Goal: Obtain resource: Download file/media

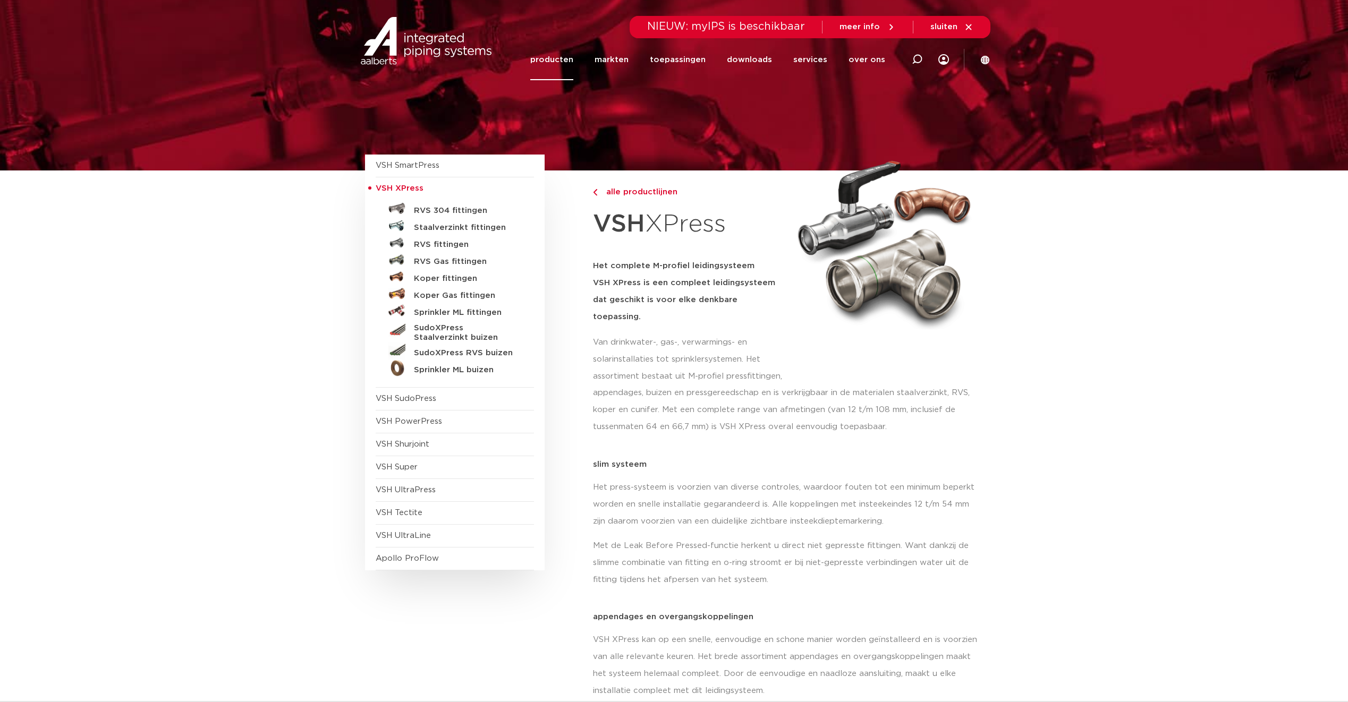
click at [441, 248] on h5 "RVS fittingen" at bounding box center [466, 245] width 105 height 10
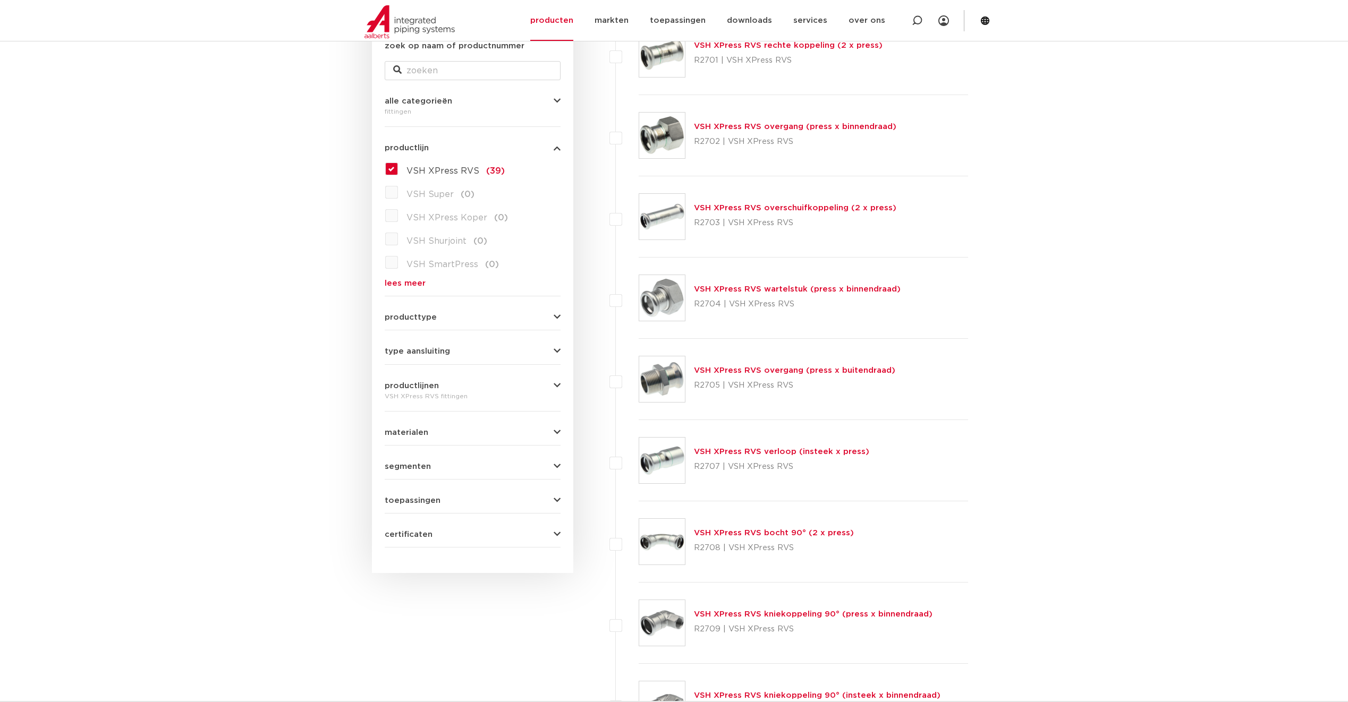
scroll to position [212, 0]
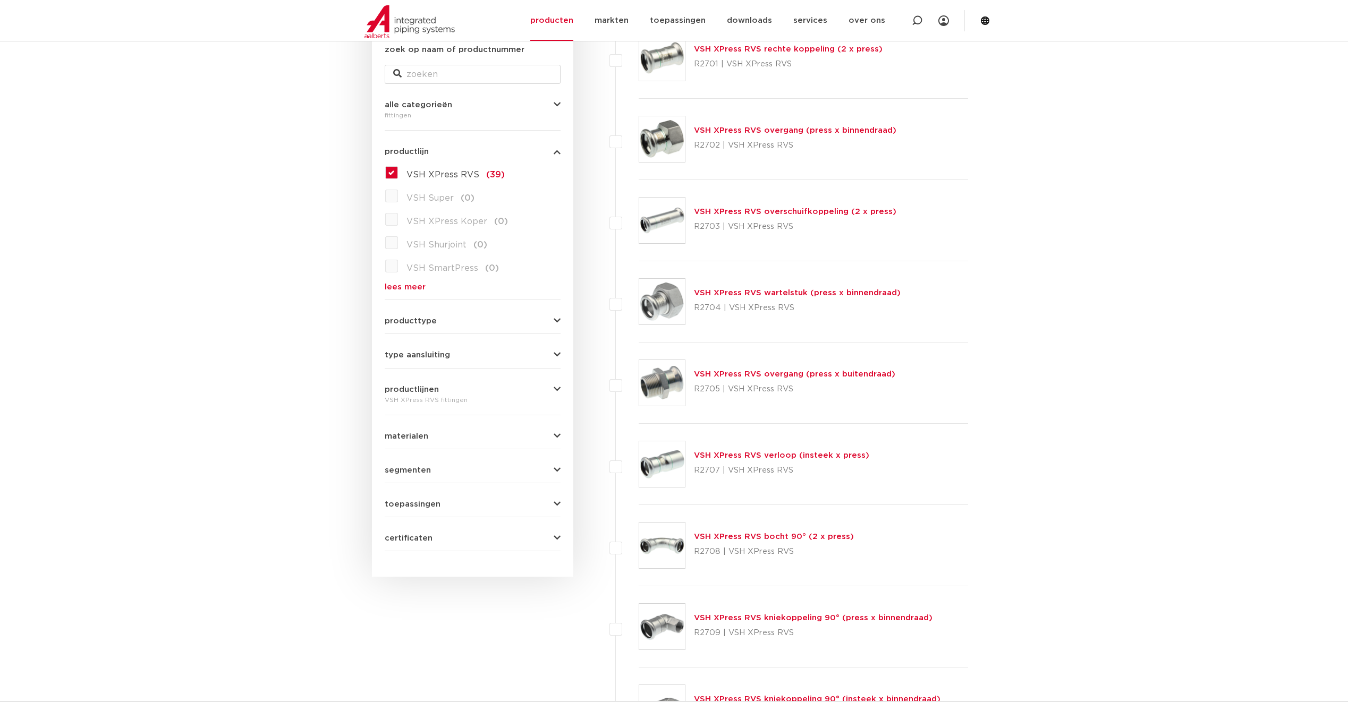
click at [866, 294] on link "VSH XPress RVS wartelstuk (press x binnendraad)" at bounding box center [797, 293] width 207 height 8
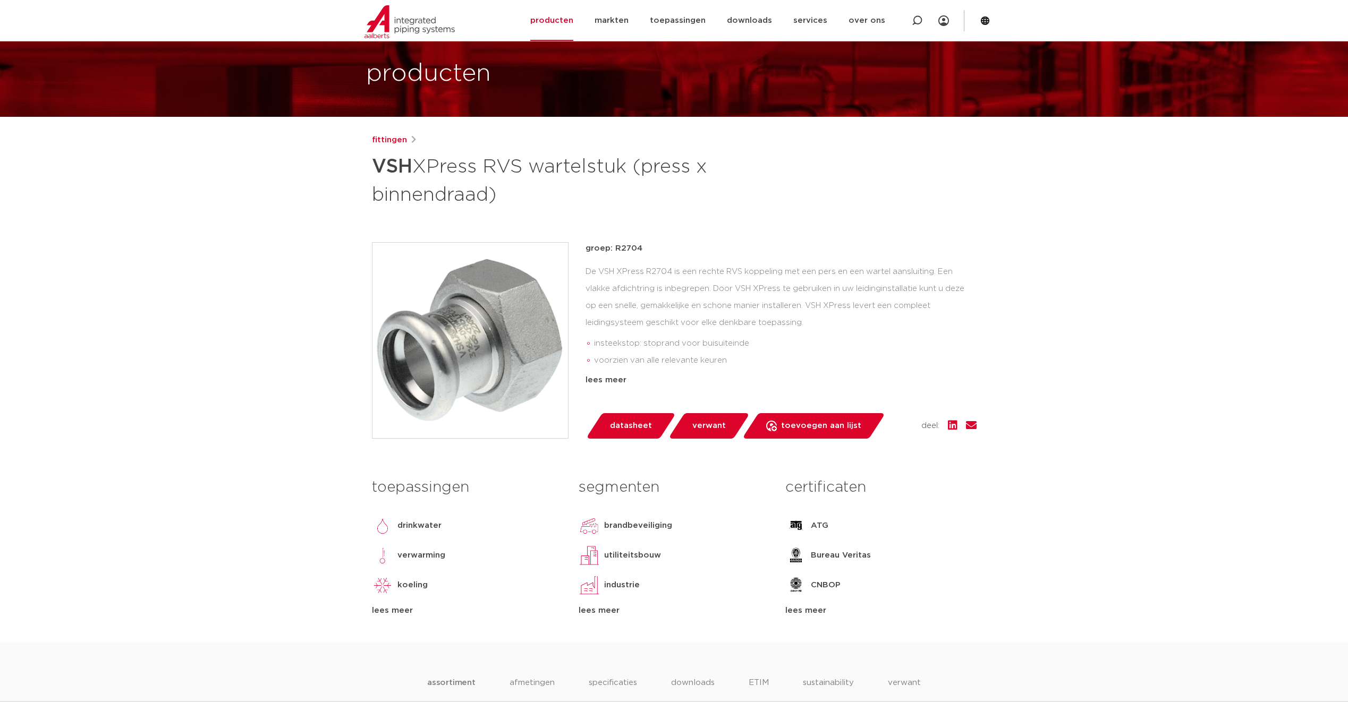
scroll to position [53, 0]
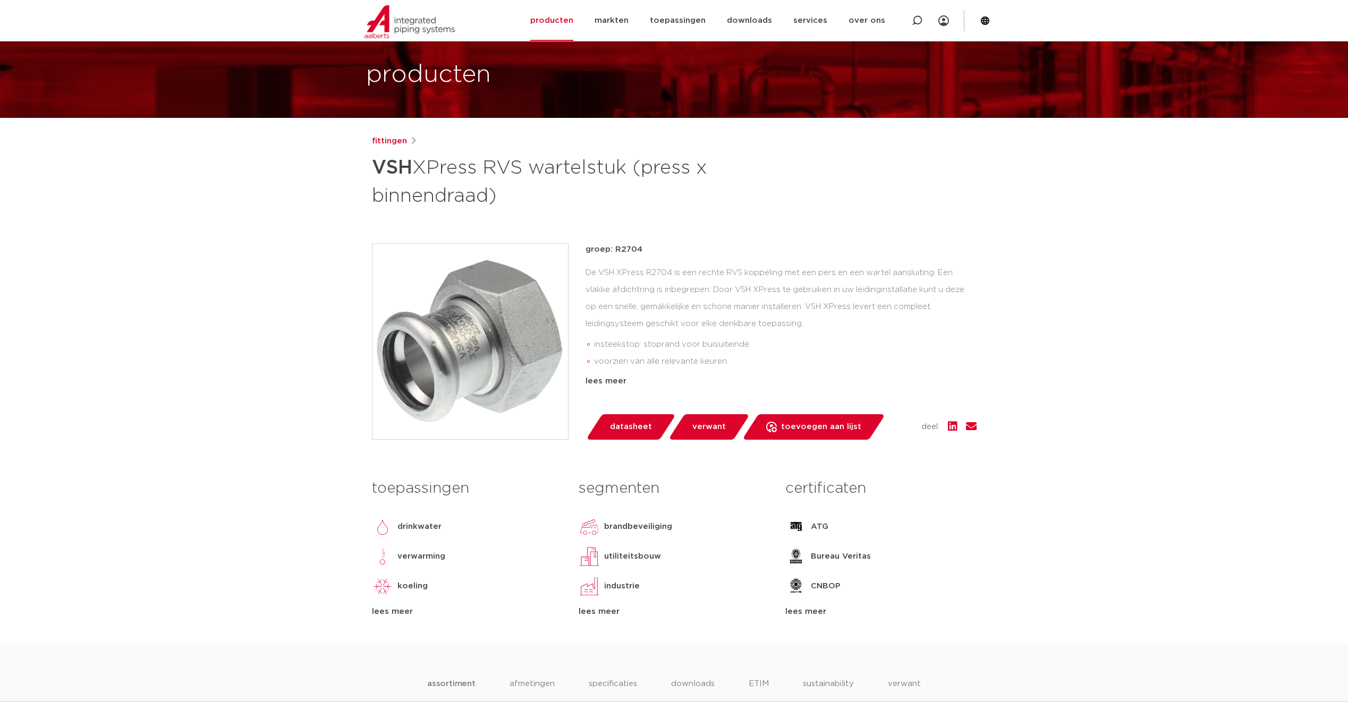
click at [637, 432] on span "datasheet" at bounding box center [631, 427] width 42 height 17
